Goal: Find specific page/section: Find specific page/section

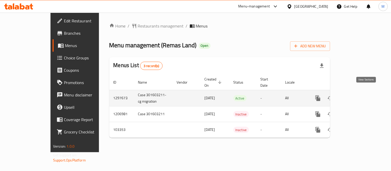
click at [358, 95] on icon "enhanced table" at bounding box center [355, 98] width 6 height 6
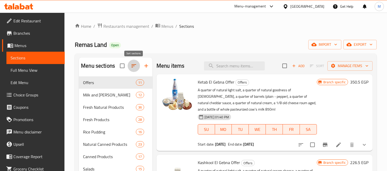
click at [132, 70] on button "button" at bounding box center [134, 66] width 12 height 12
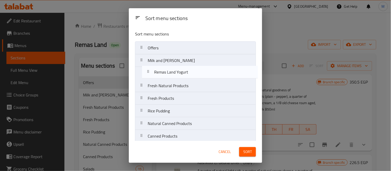
drag, startPoint x: 177, startPoint y: 113, endPoint x: 184, endPoint y: 75, distance: 39.3
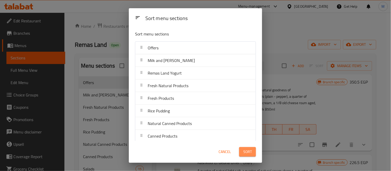
click at [251, 155] on span "Sort" at bounding box center [247, 152] width 9 height 6
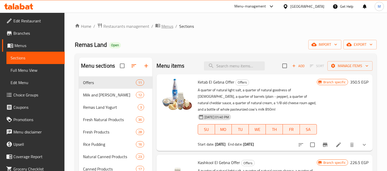
click at [169, 24] on span "Menus" at bounding box center [167, 26] width 12 height 6
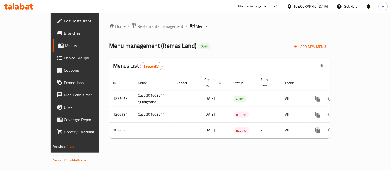
click at [141, 24] on span "Restaurants management" at bounding box center [161, 26] width 46 height 6
